Goal: Book appointment/travel/reservation

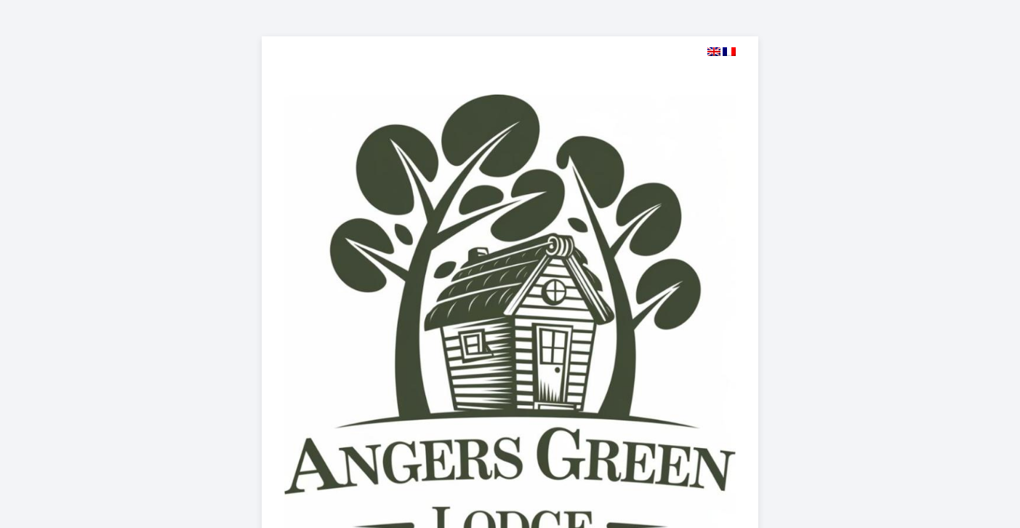
select select
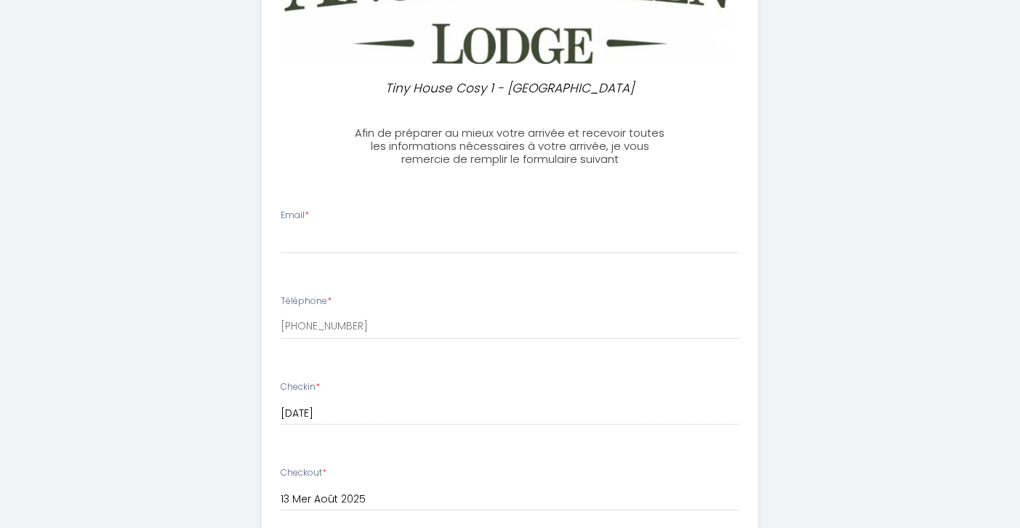
scroll to position [517, 0]
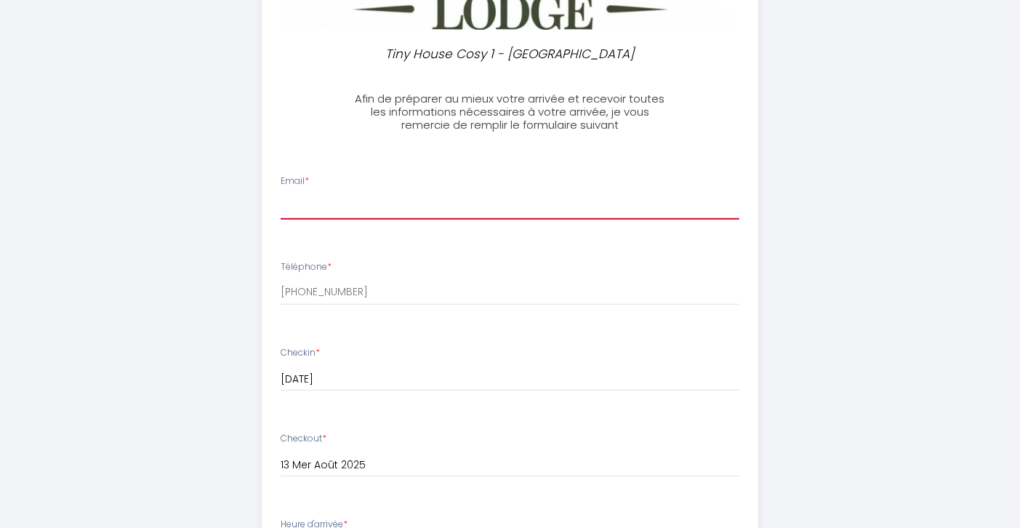
click at [321, 207] on input "Email *" at bounding box center [510, 206] width 459 height 26
type input "[EMAIL_ADDRESS][DOMAIN_NAME]"
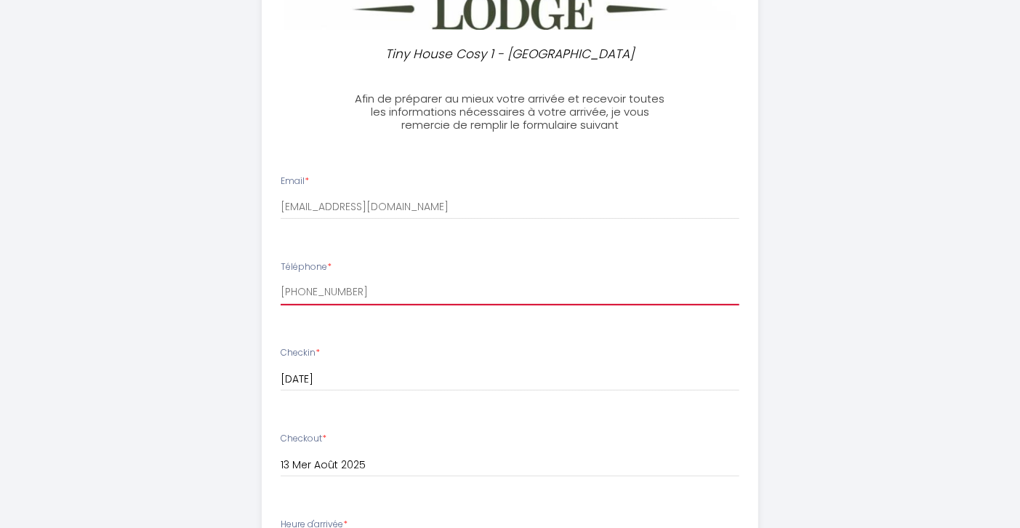
click at [355, 294] on input "[PHONE_NUMBER]" at bounding box center [510, 292] width 459 height 26
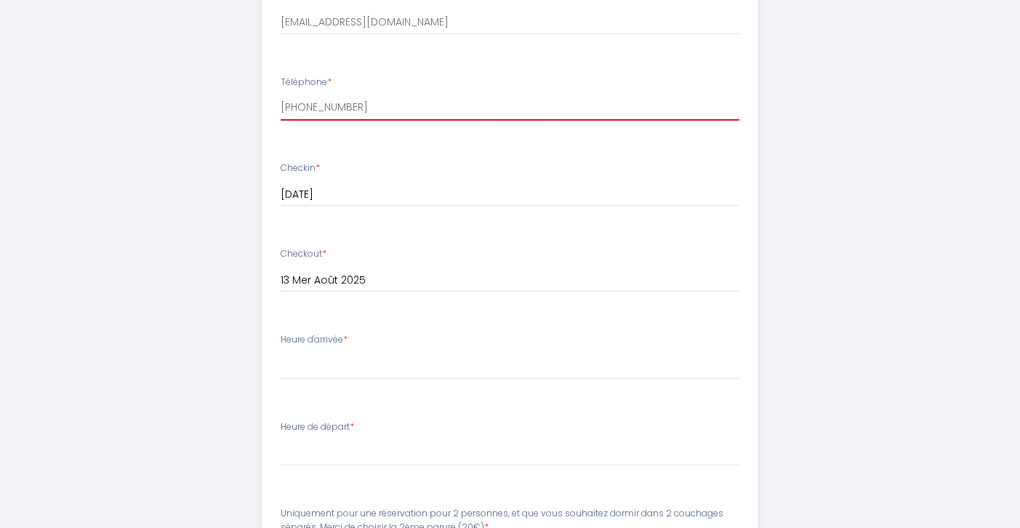
scroll to position [735, 0]
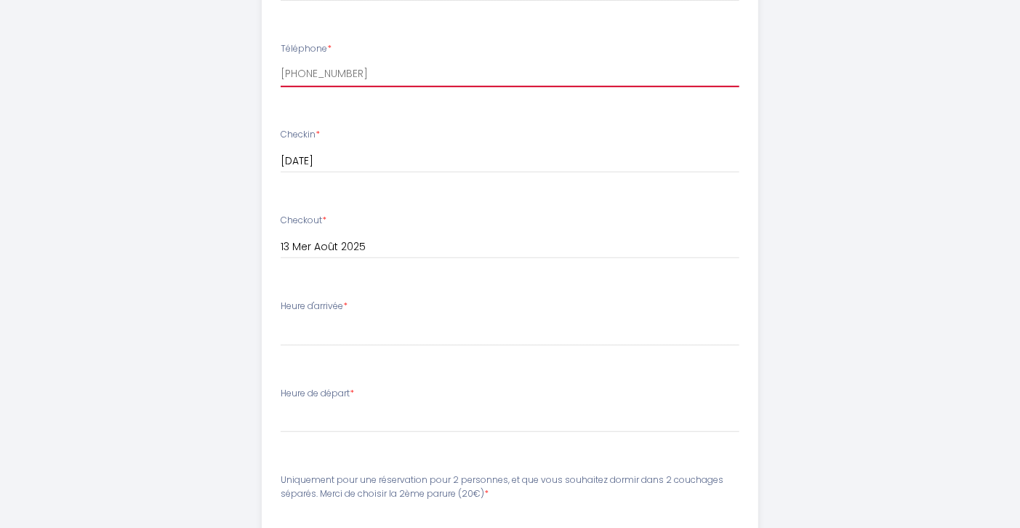
type input "[PHONE_NUMBER]"
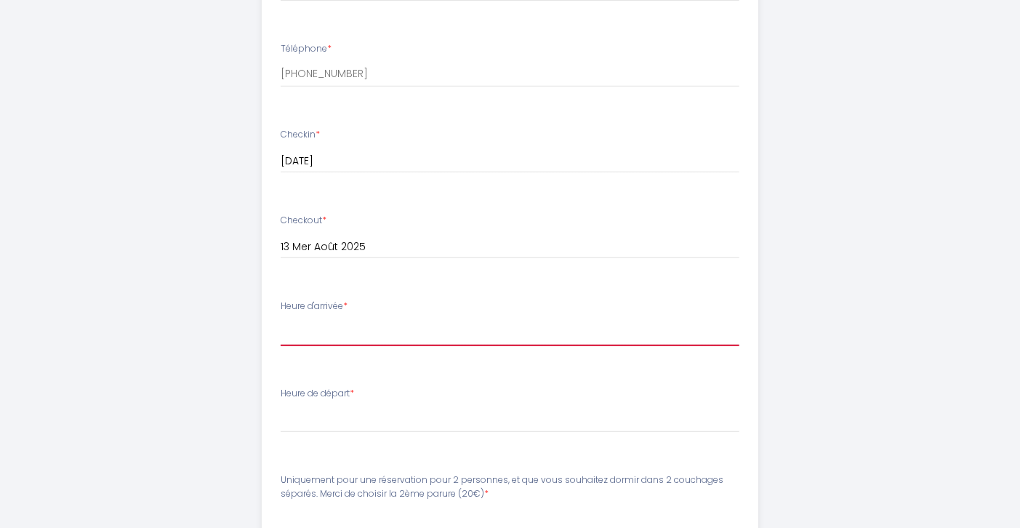
click at [388, 334] on select "16:00 16:30 17:00 17:30 18:00 18:30 19:00 19:30 20:00 20:30 21:00 21:30 22:00 2…" at bounding box center [510, 332] width 459 height 28
select select "16:00"
click at [281, 318] on select "16:00 16:30 17:00 17:30 18:00 18:30 19:00 19:30 20:00 20:30 21:00 21:30 22:00 2…" at bounding box center [510, 332] width 459 height 28
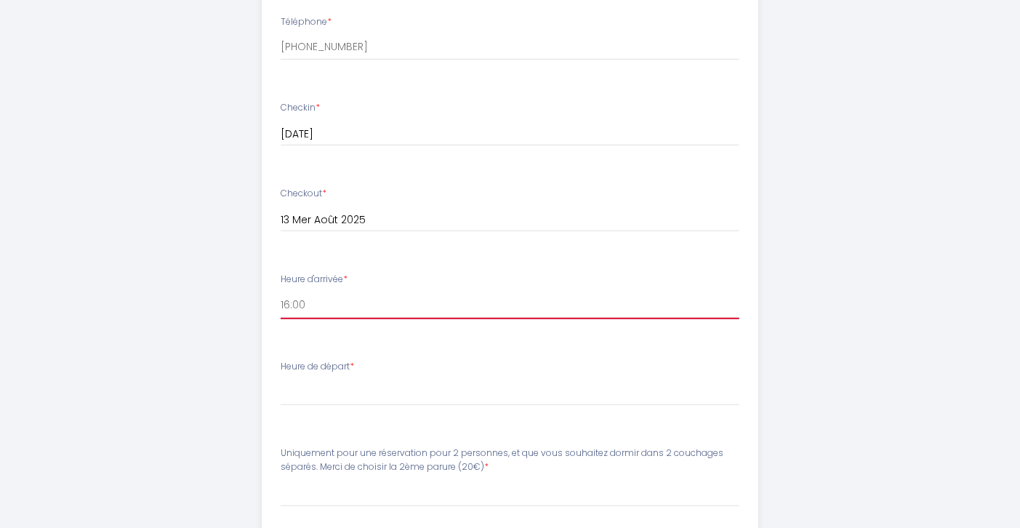
scroll to position [808, 0]
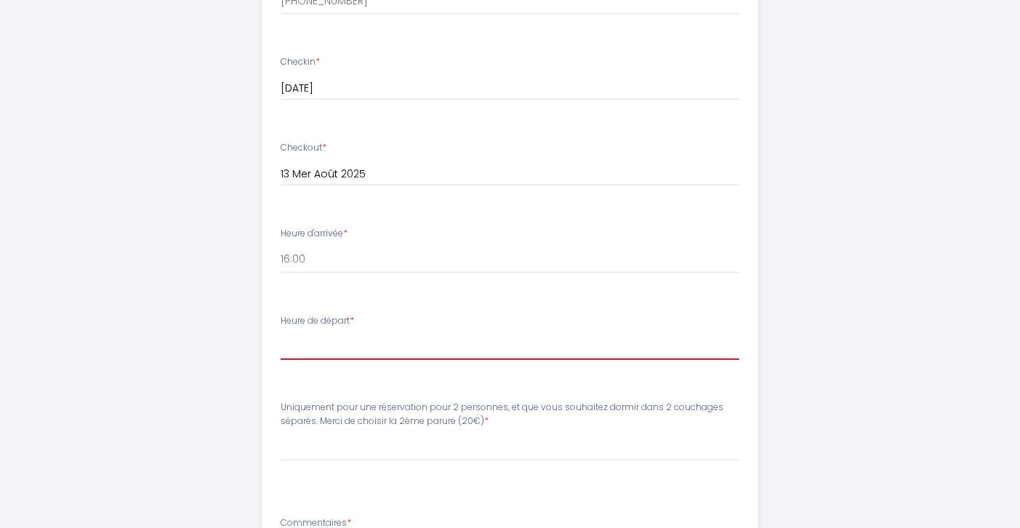
click at [350, 353] on select "00:00 00:30 01:00 01:30 02:00 02:30 03:00 03:30 04:00 04:30 05:00 05:30 06:00 0…" at bounding box center [510, 346] width 459 height 28
select select "10:00"
click at [281, 332] on select "00:00 00:30 01:00 01:30 02:00 02:30 03:00 03:30 04:00 04:30 05:00 05:30 06:00 0…" at bounding box center [510, 346] width 459 height 28
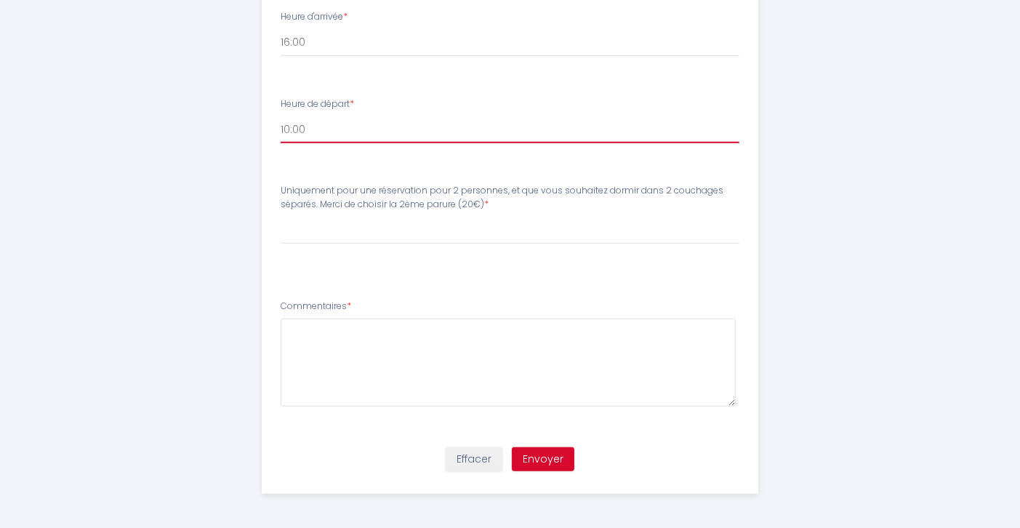
scroll to position [1026, 0]
click at [553, 452] on button "Envoyer" at bounding box center [543, 458] width 63 height 25
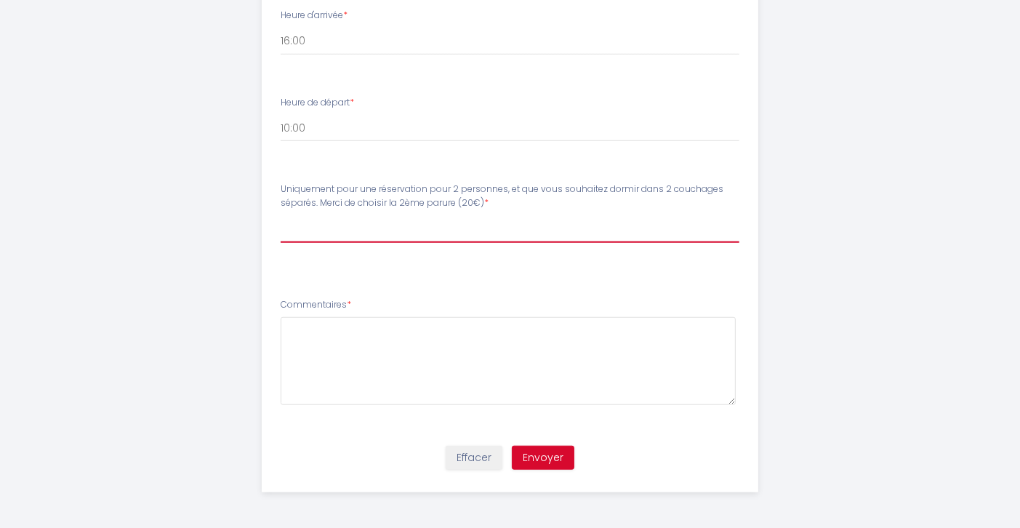
click at [431, 228] on select "[PERSON_NAME] pour une réservation pour 2 personnes, et que vous souhaitez dorm…" at bounding box center [510, 229] width 459 height 28
select select "1 Parure (incluse pour le lit)"
click at [281, 215] on select "[PERSON_NAME] pour une réservation pour 2 personnes, et que vous souhaitez dorm…" at bounding box center [510, 229] width 459 height 28
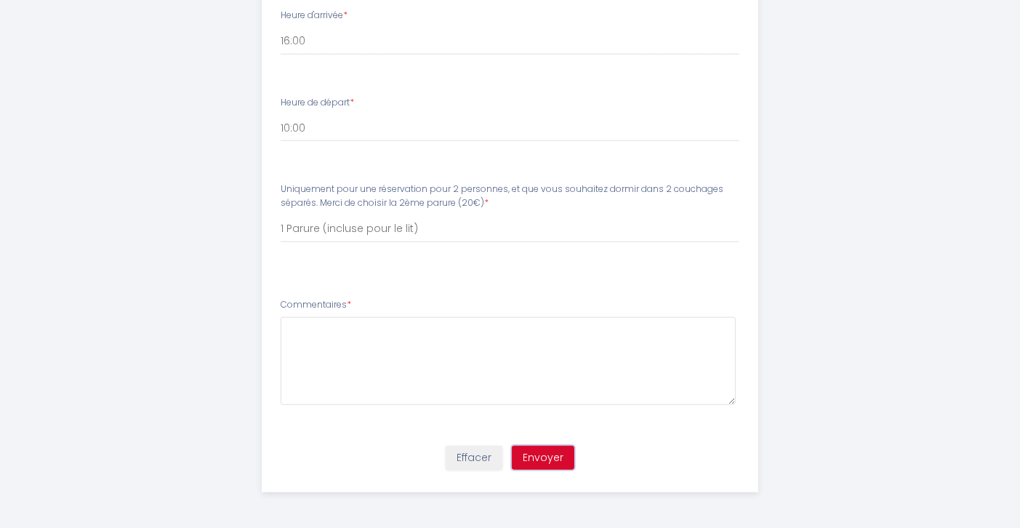
click at [539, 454] on button "Envoyer" at bounding box center [543, 458] width 63 height 25
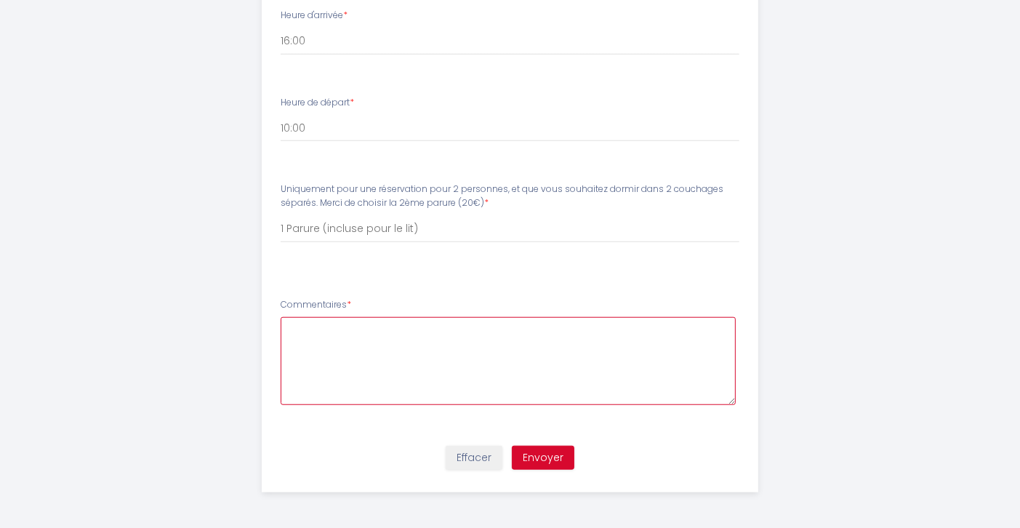
click at [732, 402] on textarea at bounding box center [508, 361] width 455 height 88
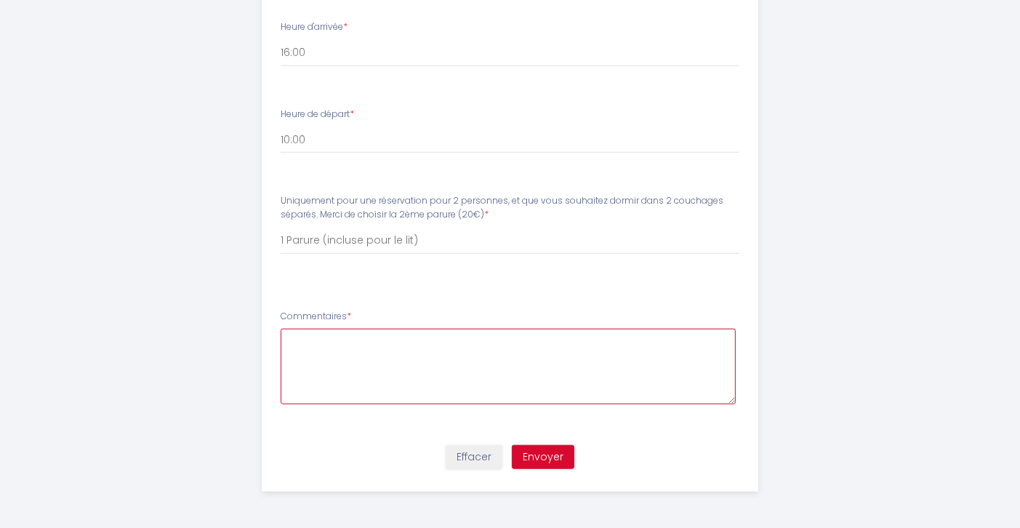
scroll to position [1005, 0]
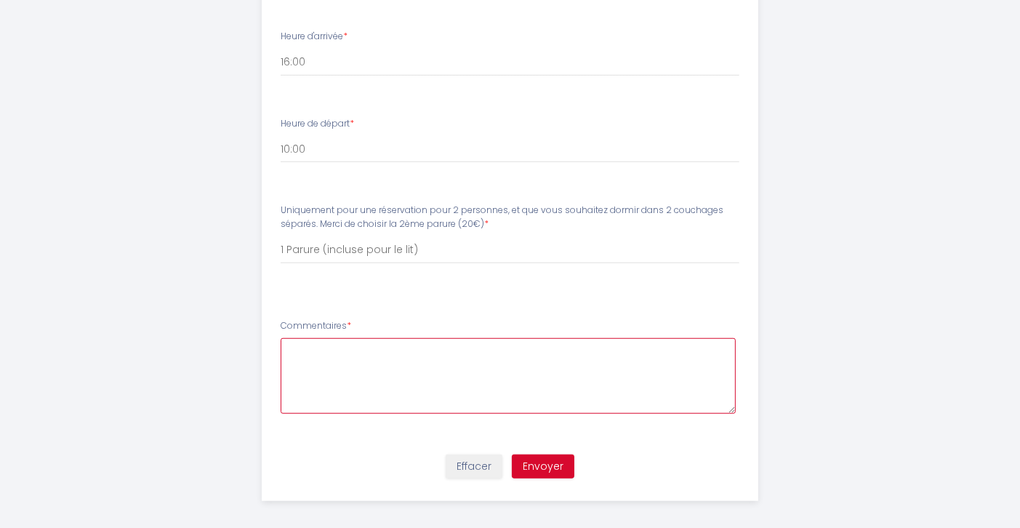
drag, startPoint x: 732, startPoint y: 402, endPoint x: 736, endPoint y: 382, distance: 20.7
click at [736, 382] on textarea at bounding box center [508, 376] width 455 height 76
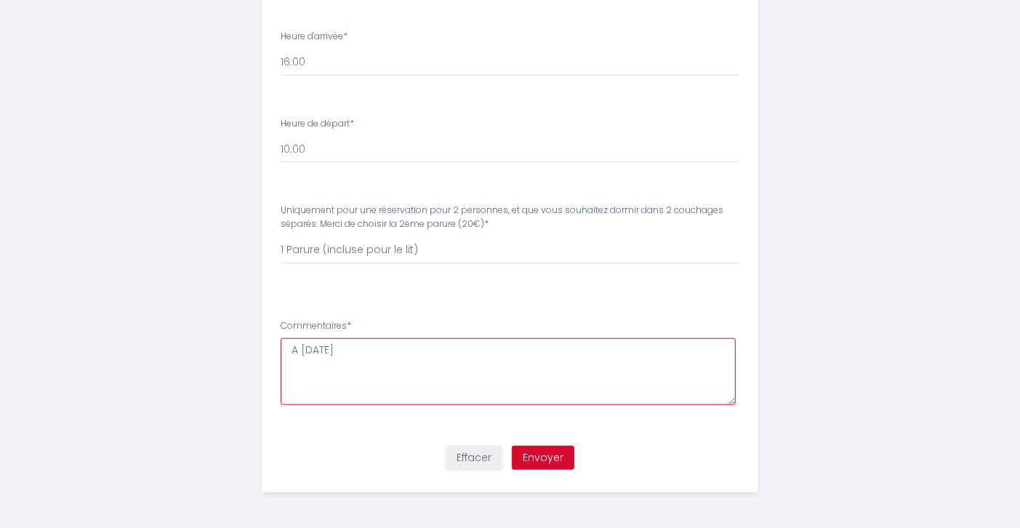
type textarea "A [DATE]"
click at [540, 457] on button "Envoyer" at bounding box center [543, 458] width 63 height 25
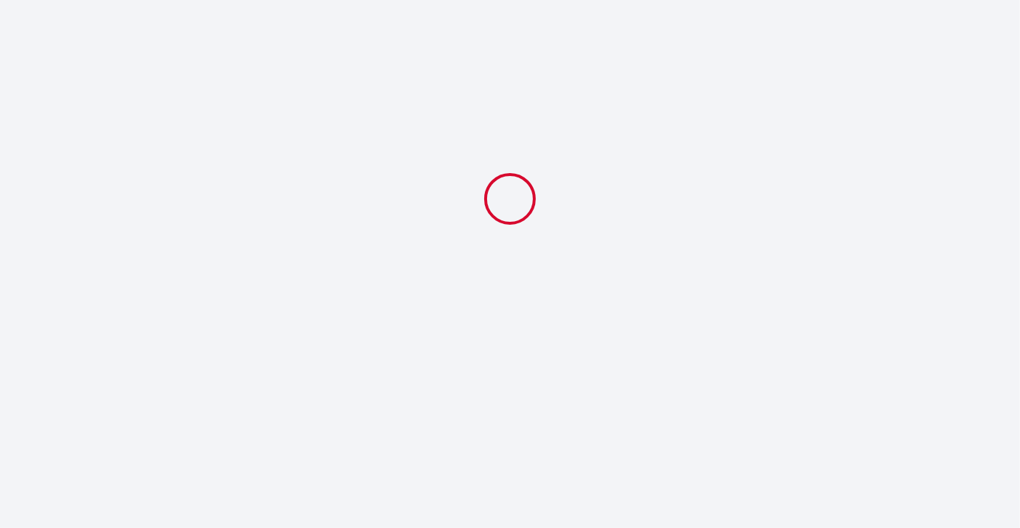
select select "10:00"
select select "1 Parure (incluse pour le lit)"
